Goal: Task Accomplishment & Management: Use online tool/utility

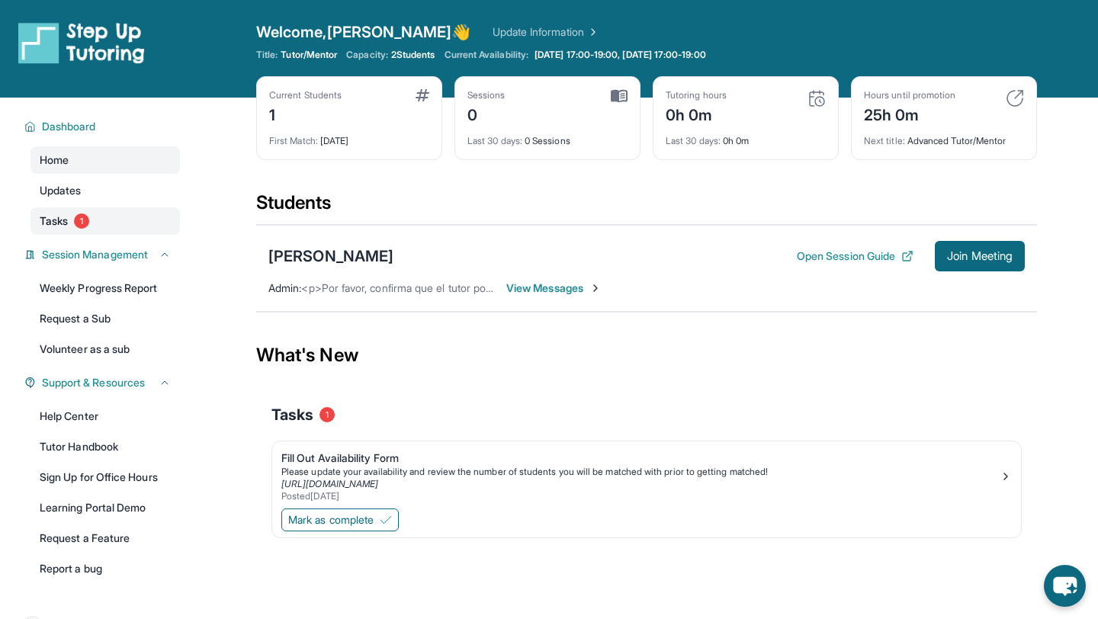
click at [79, 213] on link "Tasks 1" at bounding box center [104, 220] width 149 height 27
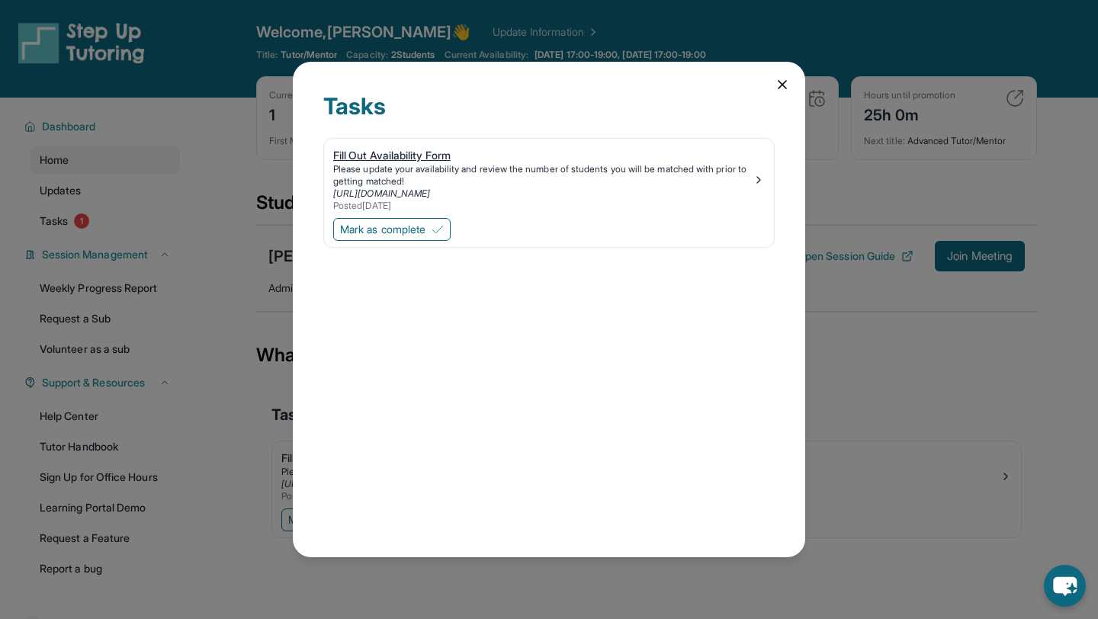
click at [610, 168] on div "Please update your availability and review the number of students you will be m…" at bounding box center [542, 175] width 419 height 24
click at [396, 231] on span "Mark as complete" at bounding box center [382, 229] width 85 height 15
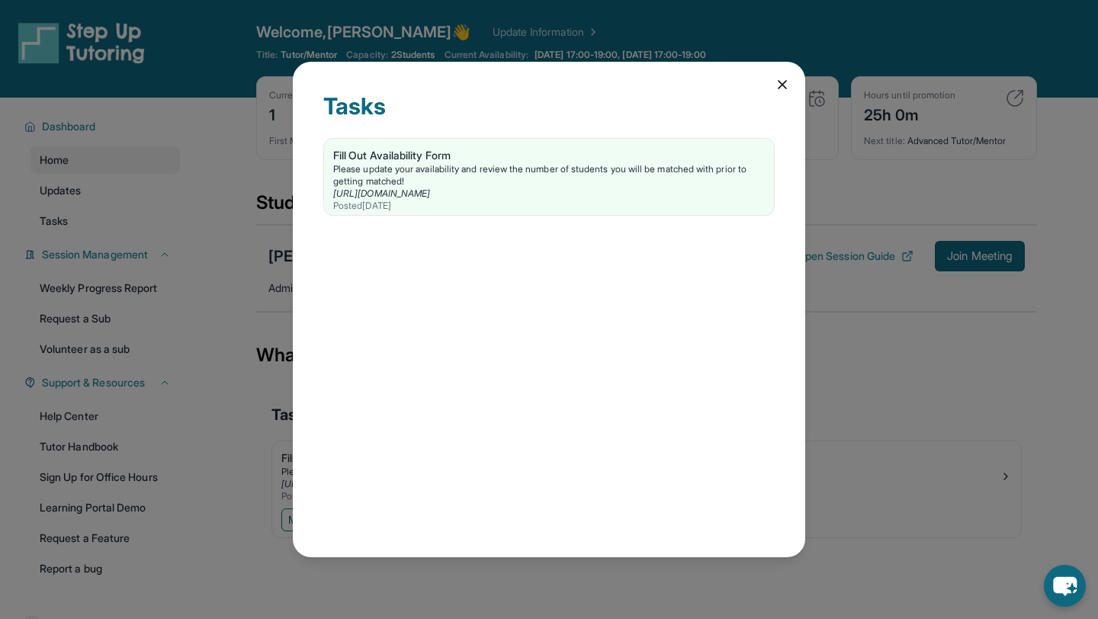
click at [783, 85] on icon at bounding box center [782, 85] width 8 height 8
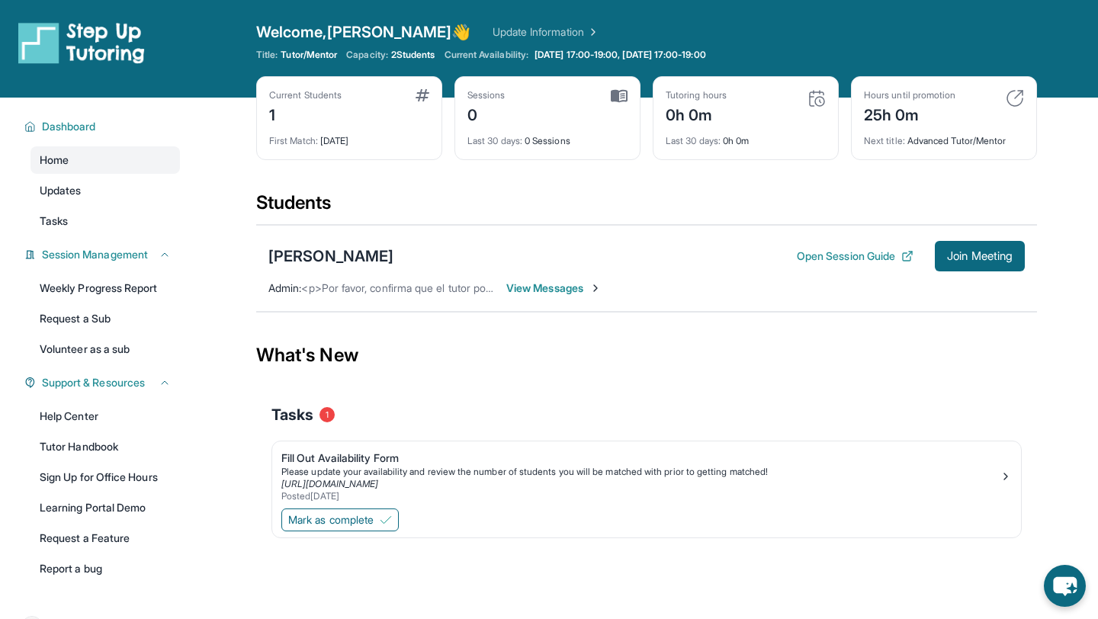
click at [561, 288] on span "View Messages" at bounding box center [553, 288] width 95 height 15
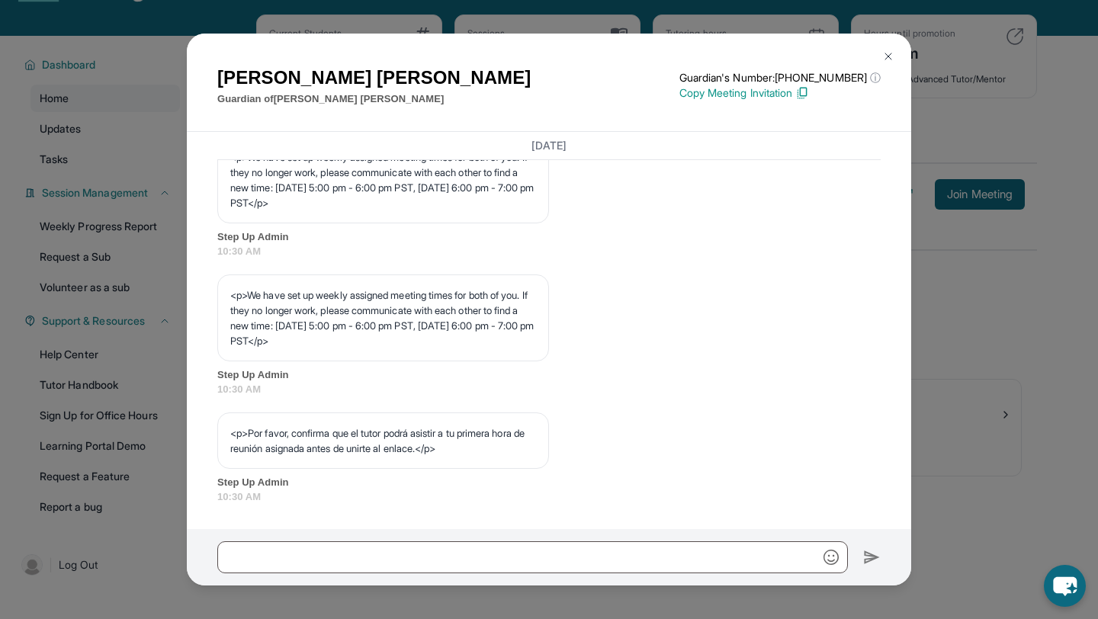
scroll to position [98, 0]
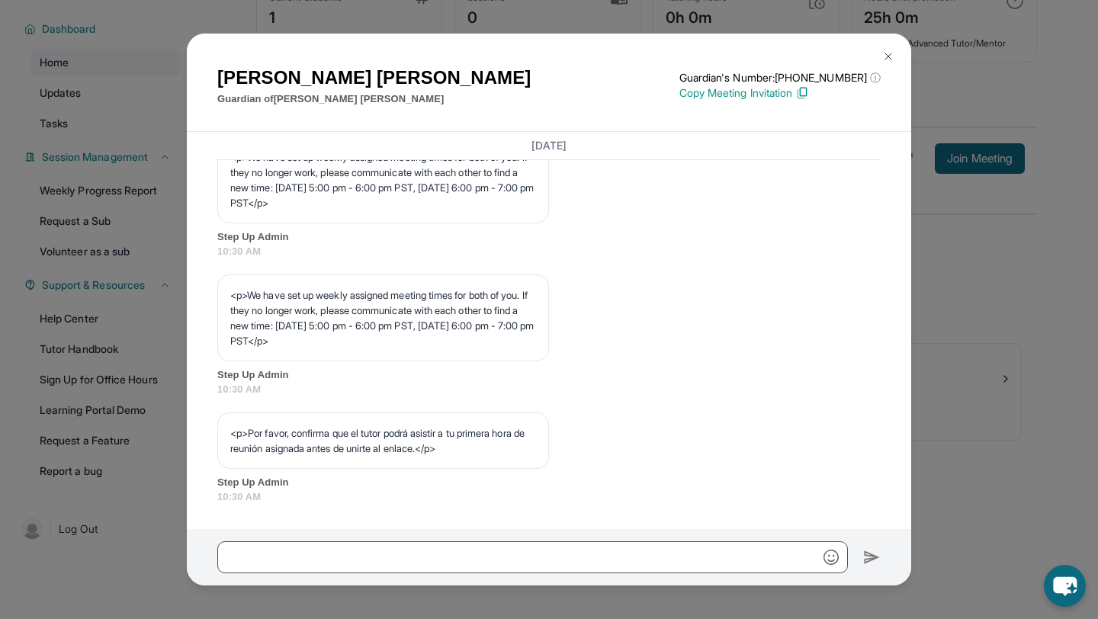
click at [887, 59] on img at bounding box center [888, 56] width 12 height 12
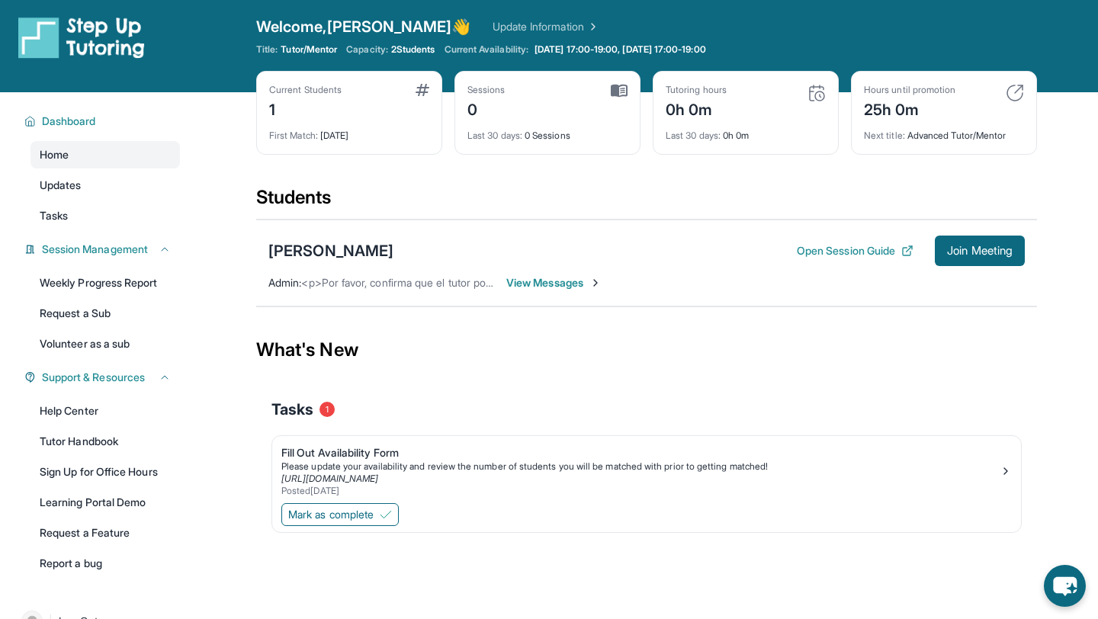
scroll to position [0, 0]
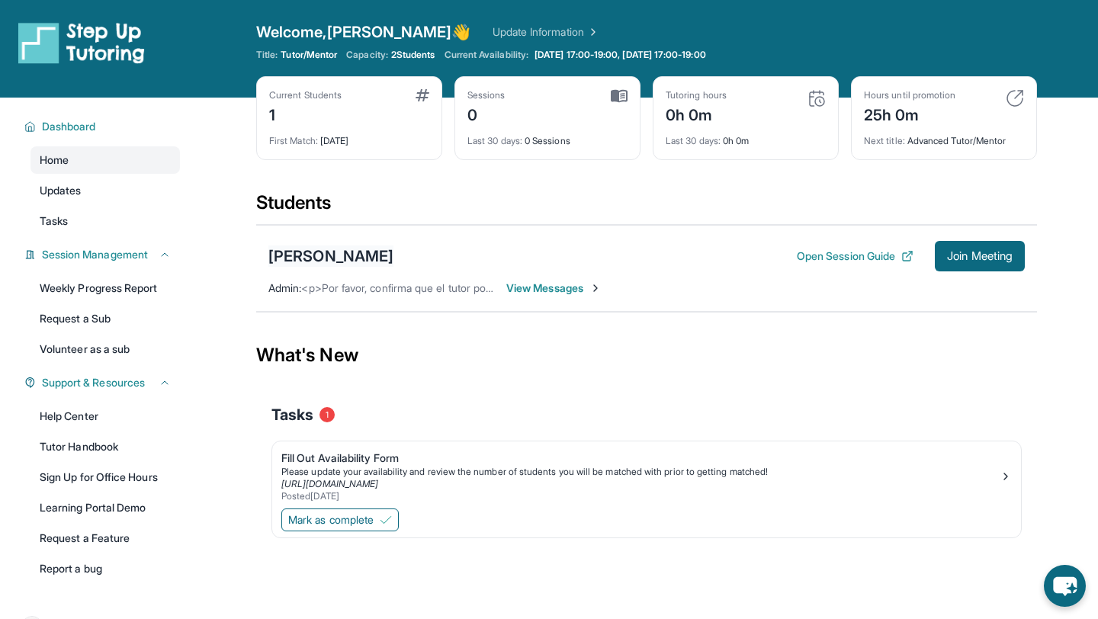
click at [320, 260] on div "[PERSON_NAME]" at bounding box center [330, 255] width 125 height 21
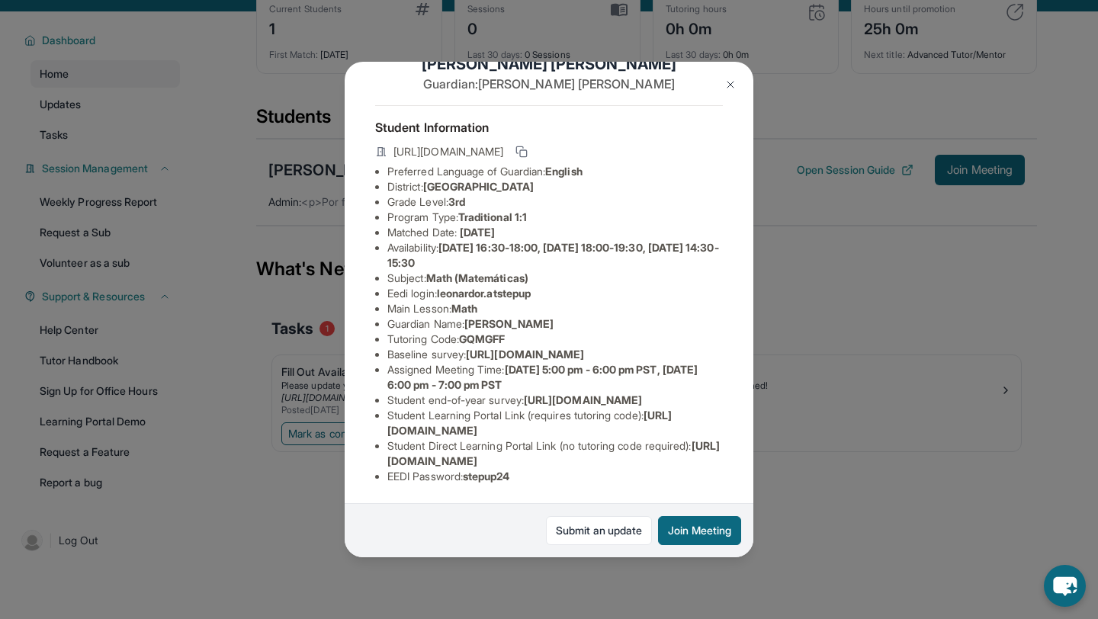
scroll to position [98, 0]
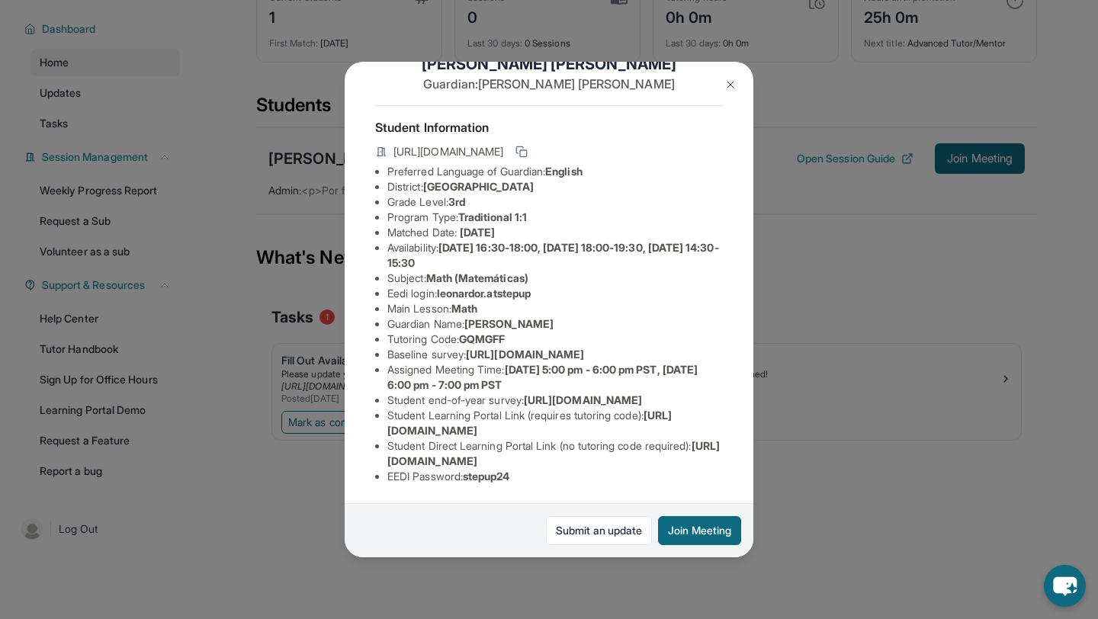
click at [733, 79] on img at bounding box center [730, 85] width 12 height 12
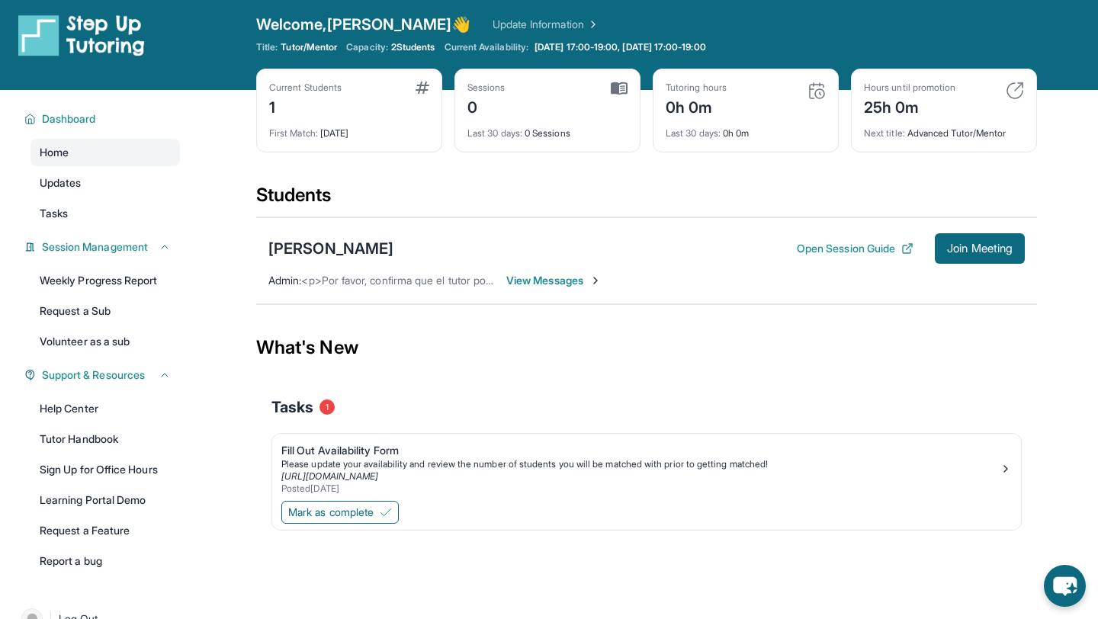
scroll to position [0, 0]
